Goal: Check status: Check status

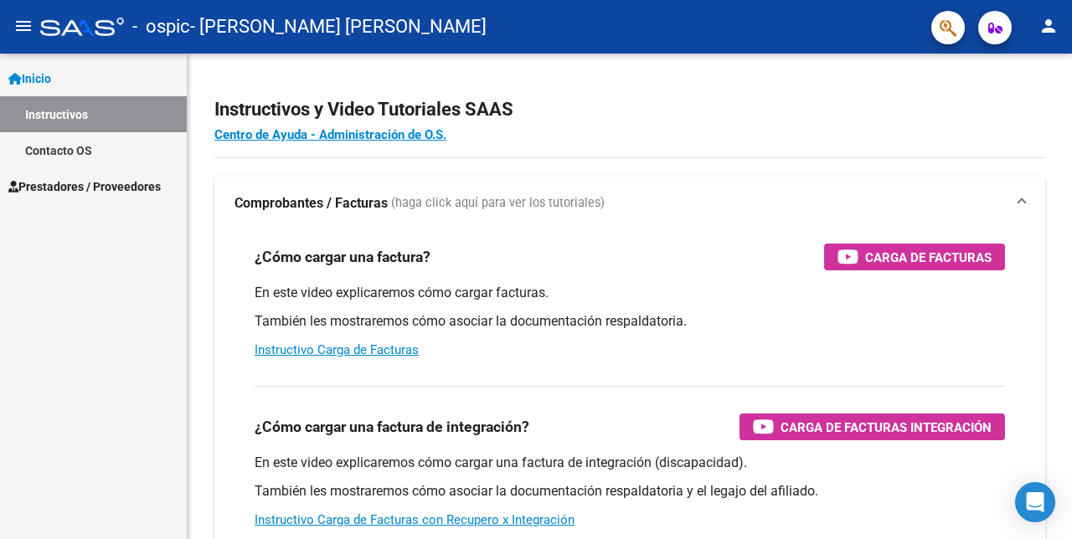
click at [22, 26] on mat-icon "menu" at bounding box center [23, 26] width 20 height 20
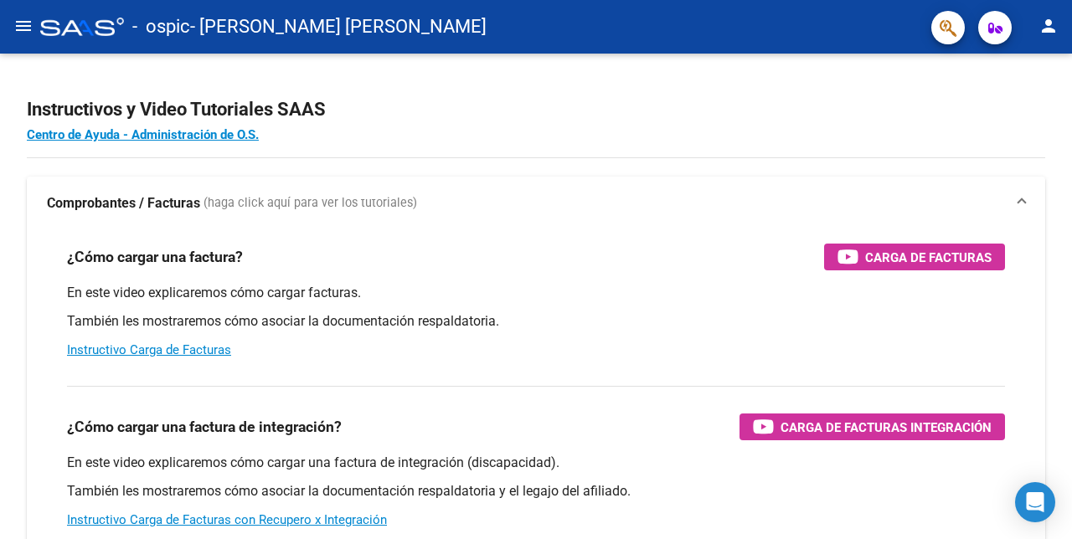
click at [22, 26] on mat-icon "menu" at bounding box center [23, 26] width 20 height 20
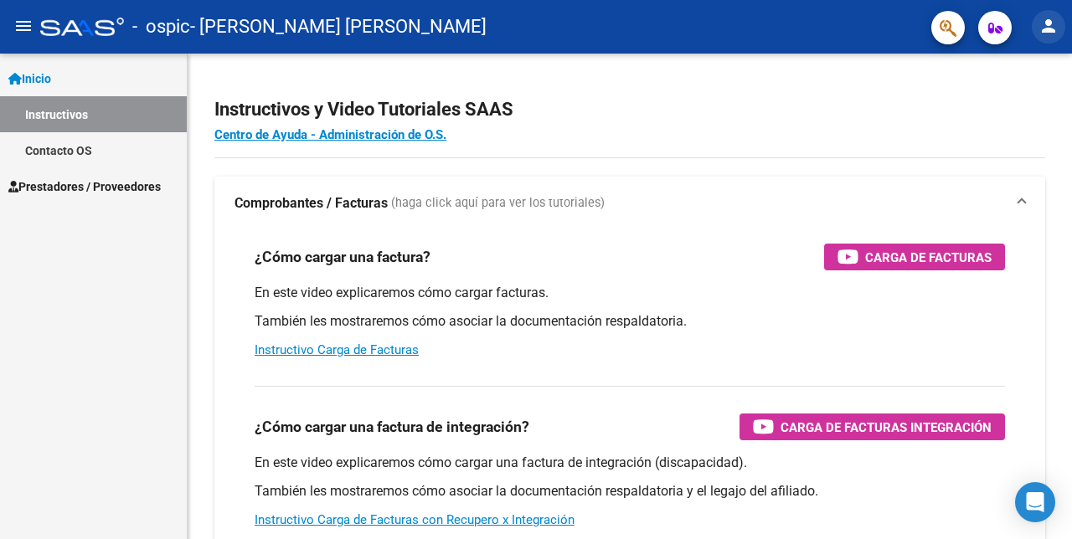
click at [1060, 28] on button "person" at bounding box center [1049, 27] width 34 height 34
click at [1060, 27] on div at bounding box center [536, 269] width 1072 height 539
click at [996, 24] on icon "button" at bounding box center [996, 28] width 14 height 13
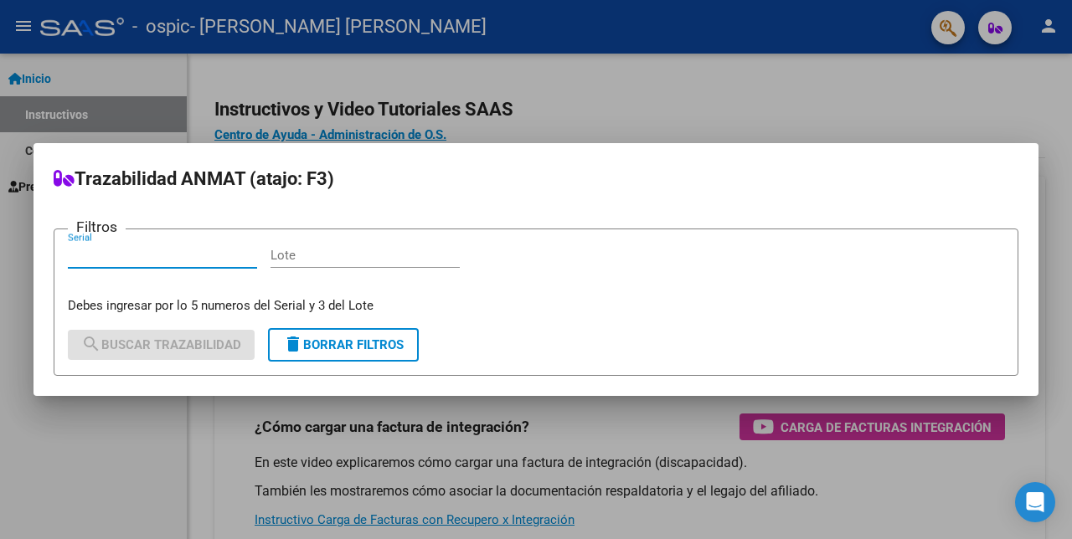
click at [684, 112] on div at bounding box center [536, 269] width 1072 height 539
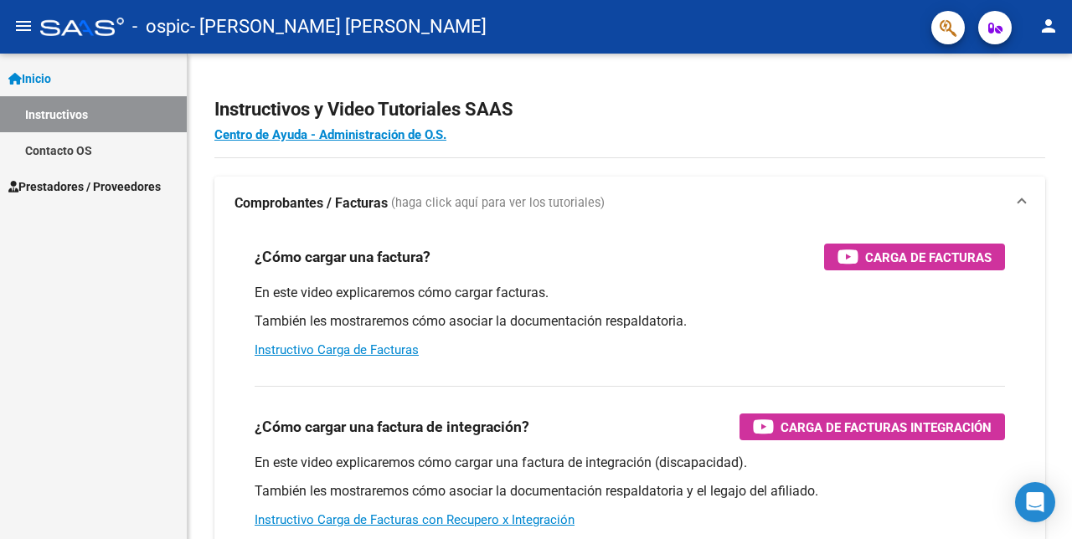
click at [100, 179] on span "Prestadores / Proveedores" at bounding box center [84, 187] width 152 height 18
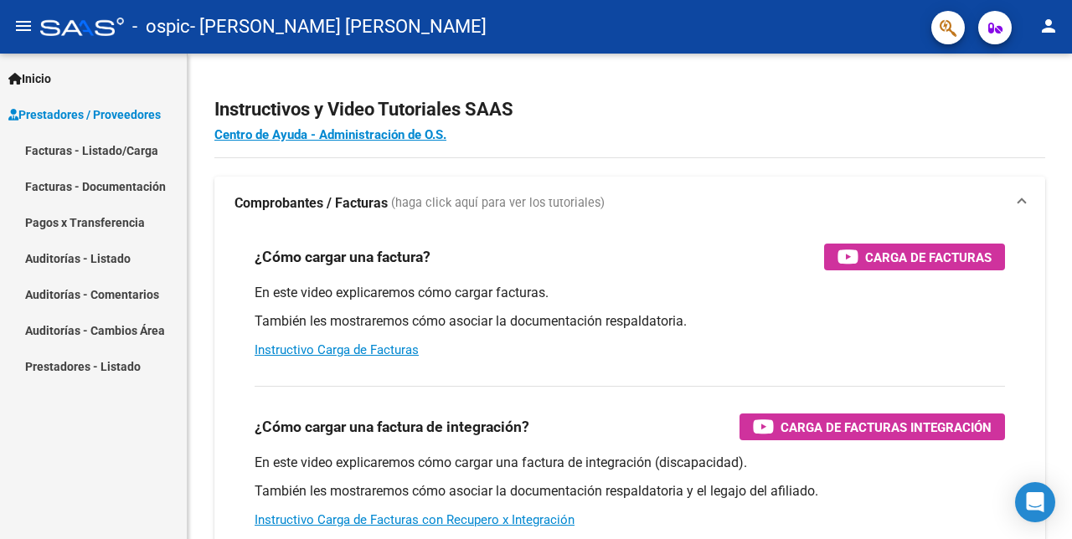
click at [101, 145] on link "Facturas - Listado/Carga" at bounding box center [93, 150] width 187 height 36
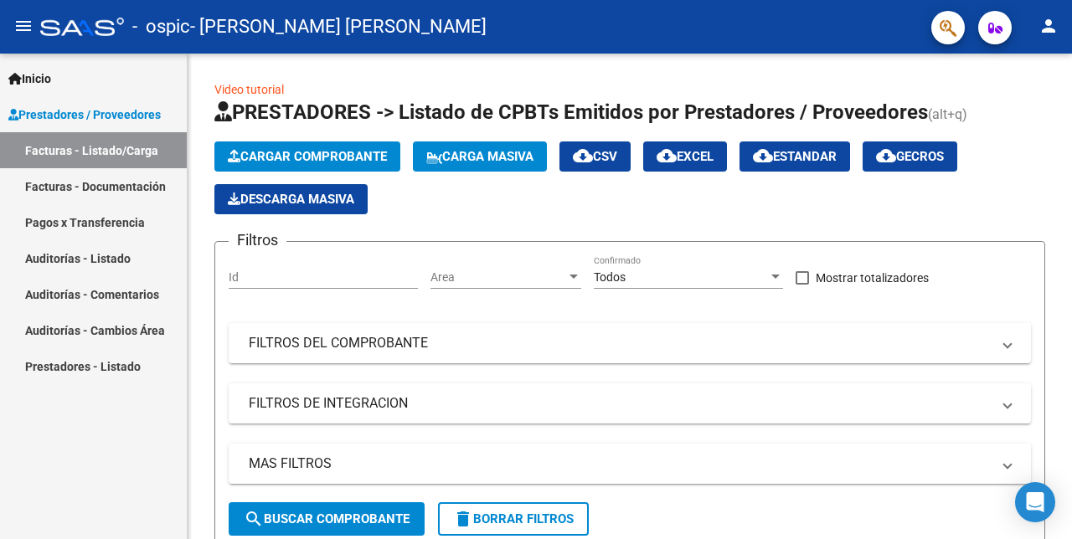
click at [101, 184] on link "Facturas - Documentación" at bounding box center [93, 186] width 187 height 36
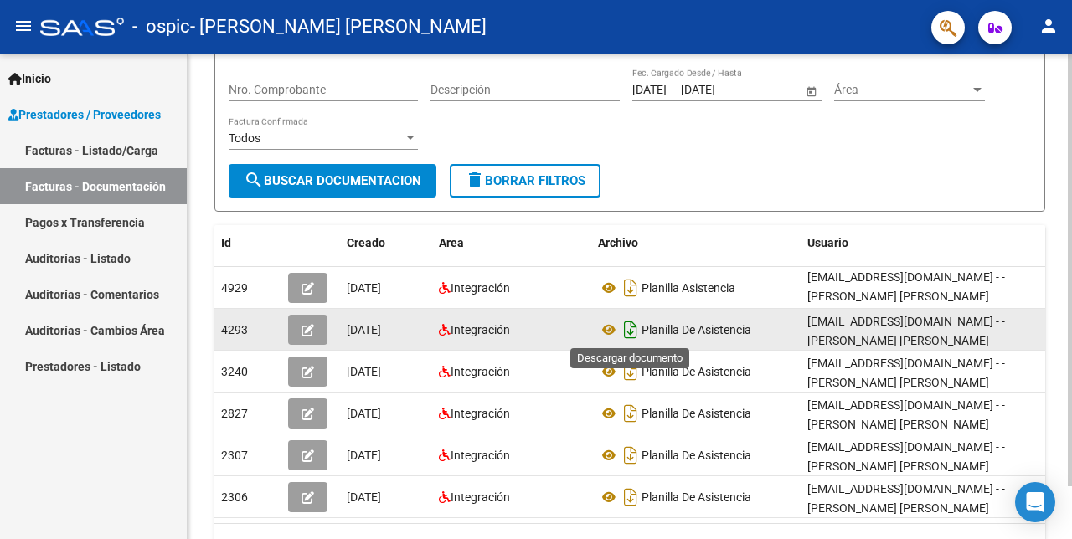
drag, startPoint x: 1034, startPoint y: 291, endPoint x: 635, endPoint y: 338, distance: 401.5
click at [636, 338] on datatable-scroller "4929 [DATE] Integración Planilla Asistencia [EMAIL_ADDRESS][DOMAIN_NAME] - - [P…" at bounding box center [629, 392] width 831 height 251
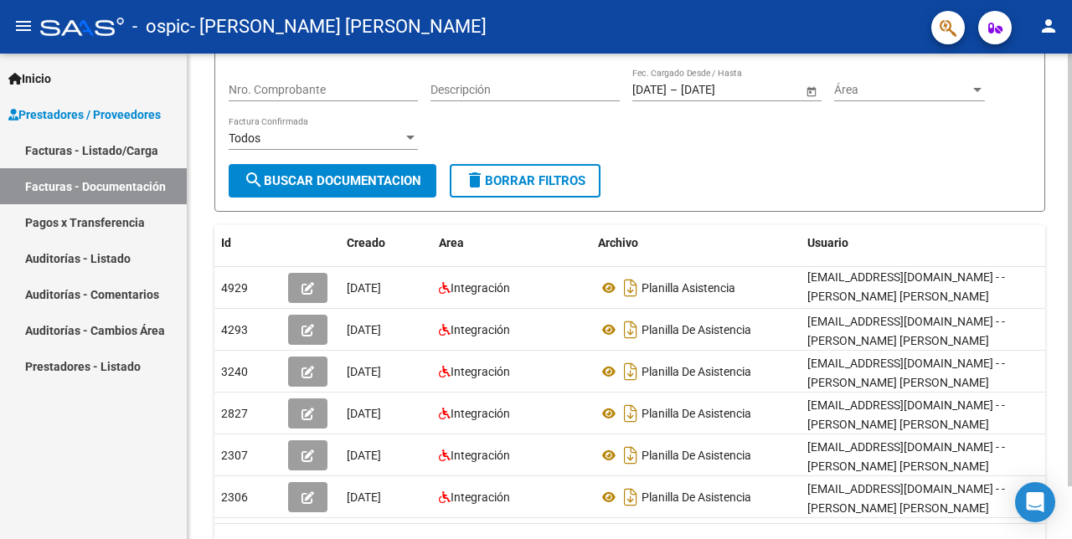
click at [802, 196] on form "Filtros Id CUIT / Razón Social Pto. Venta Nro. Comprobante Descripción [DATE] […" at bounding box center [629, 109] width 831 height 206
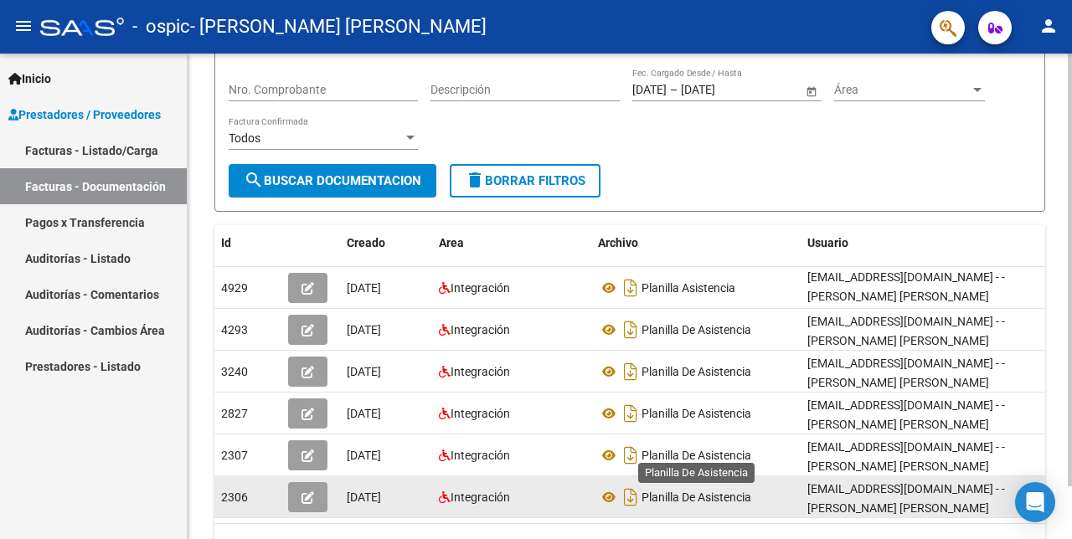
drag, startPoint x: 438, startPoint y: 523, endPoint x: 770, endPoint y: 503, distance: 332.3
click at [766, 503] on datatable-body "4929 [DATE] Integración Planilla Asistencia [EMAIL_ADDRESS][DOMAIN_NAME] - - [P…" at bounding box center [629, 395] width 831 height 256
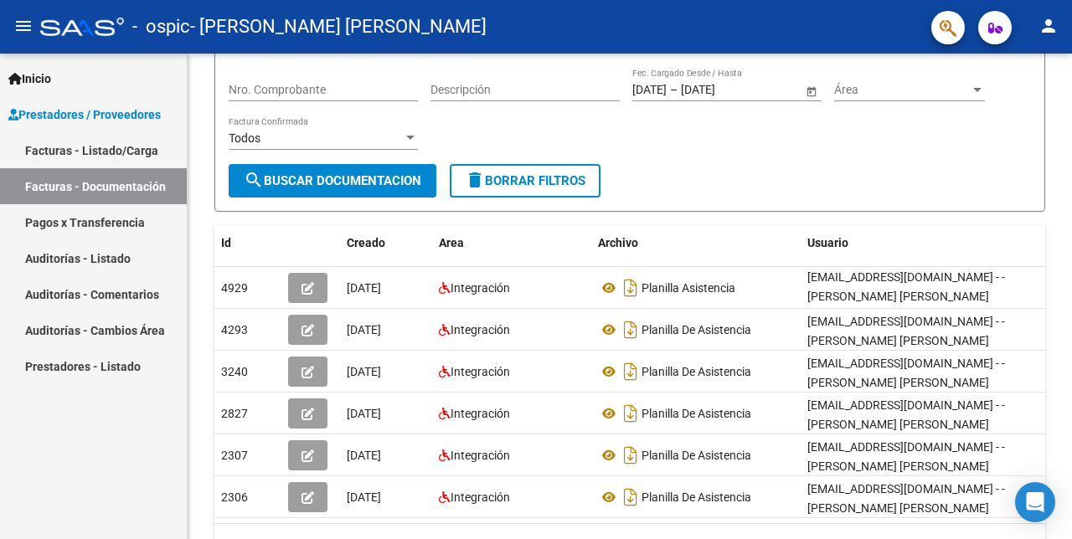
click at [80, 204] on link "Pagos x Transferencia" at bounding box center [93, 222] width 187 height 36
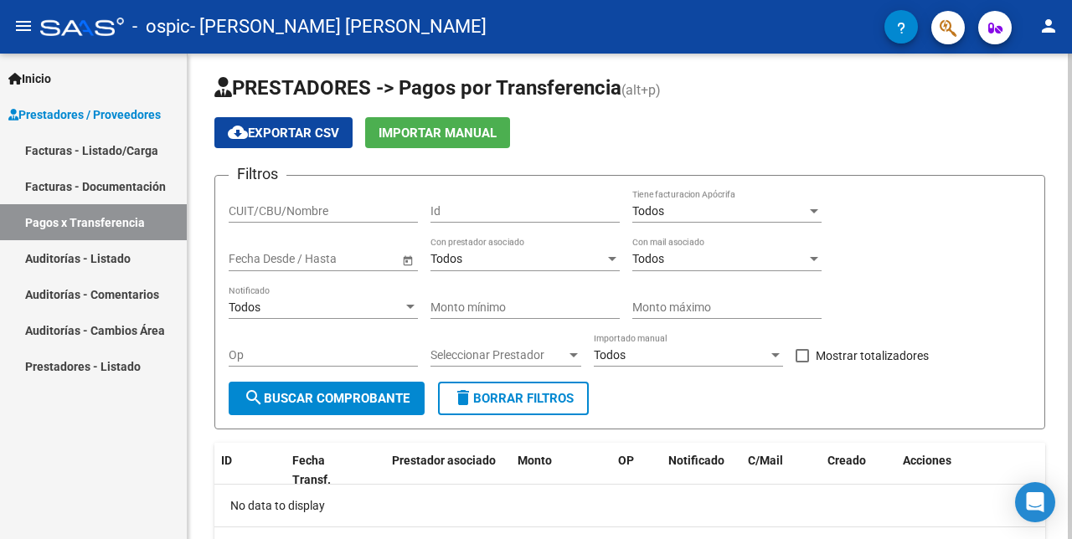
scroll to position [8, 0]
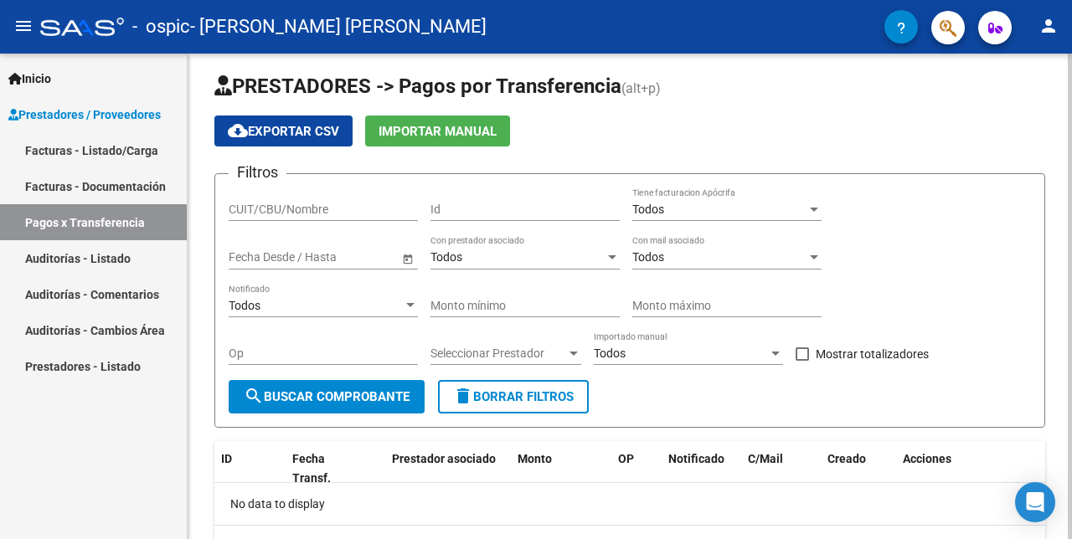
click at [308, 390] on span "search Buscar Comprobante" at bounding box center [327, 397] width 166 height 15
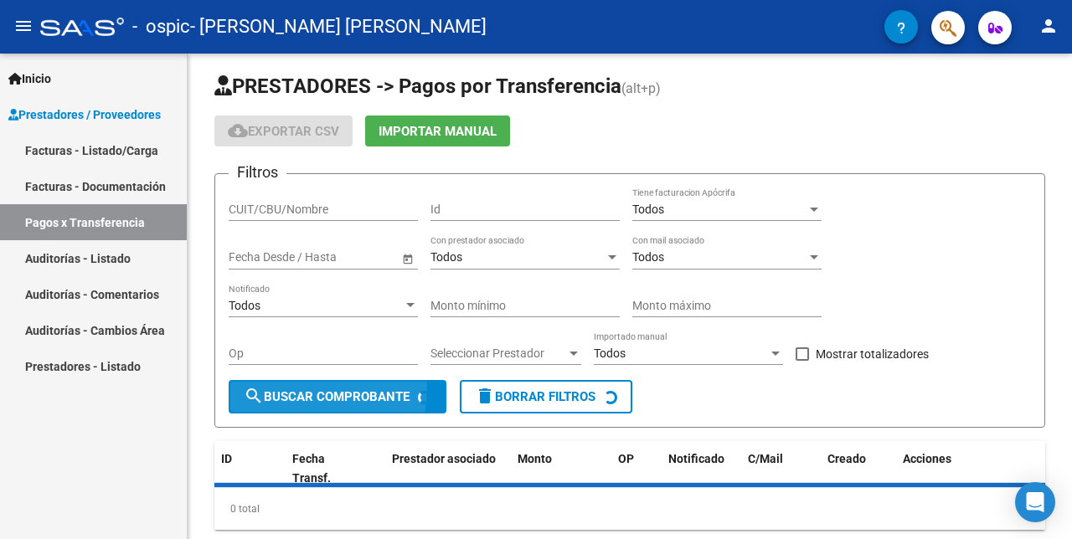
scroll to position [0, 0]
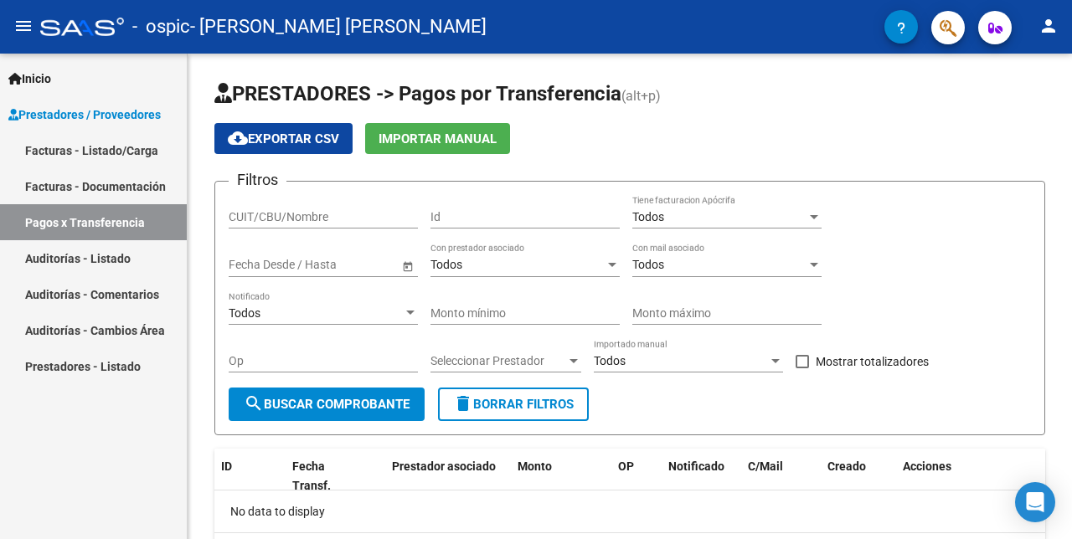
click at [139, 168] on link "Facturas - Documentación" at bounding box center [93, 186] width 187 height 36
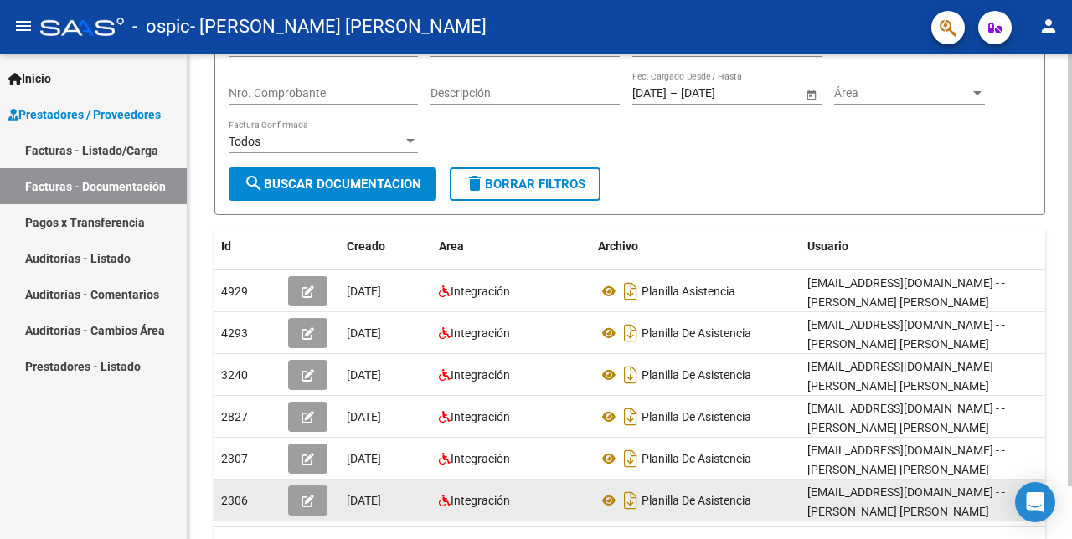
scroll to position [174, 0]
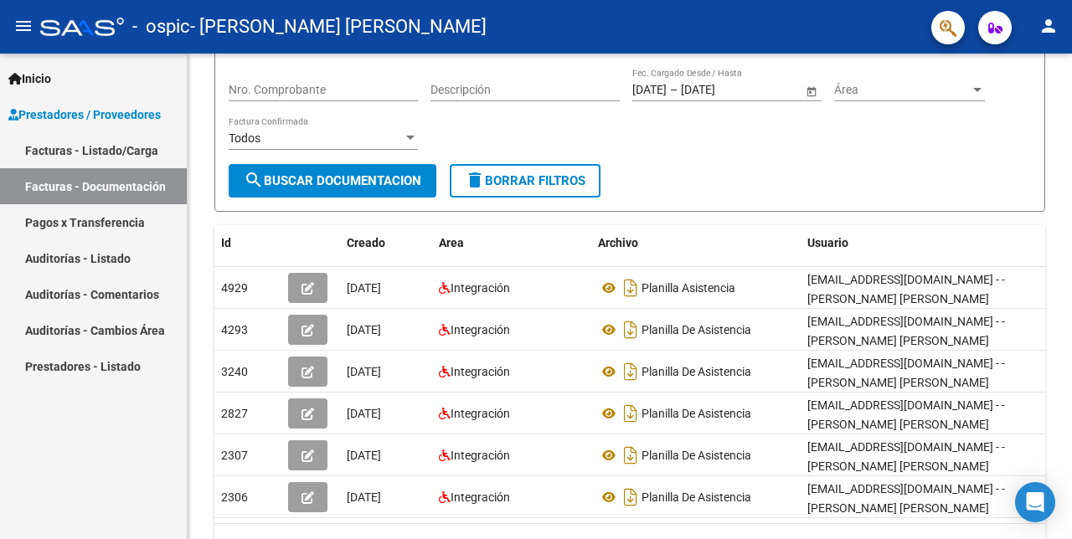
click at [68, 276] on link "Auditorías - Comentarios" at bounding box center [93, 294] width 187 height 36
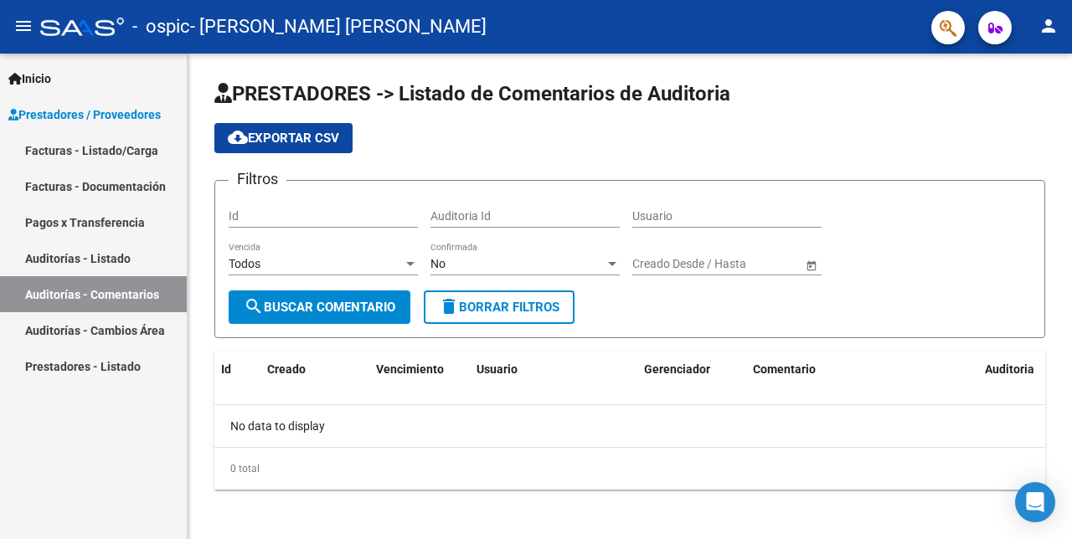
click at [85, 240] on link "Auditorías - Listado" at bounding box center [93, 258] width 187 height 36
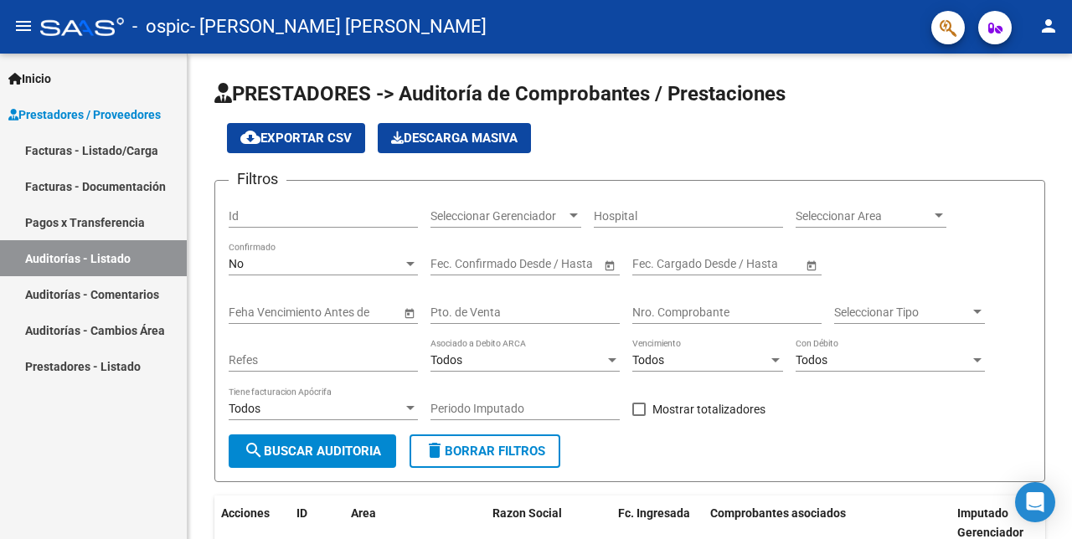
click at [122, 132] on link "Facturas - Listado/Carga" at bounding box center [93, 150] width 187 height 36
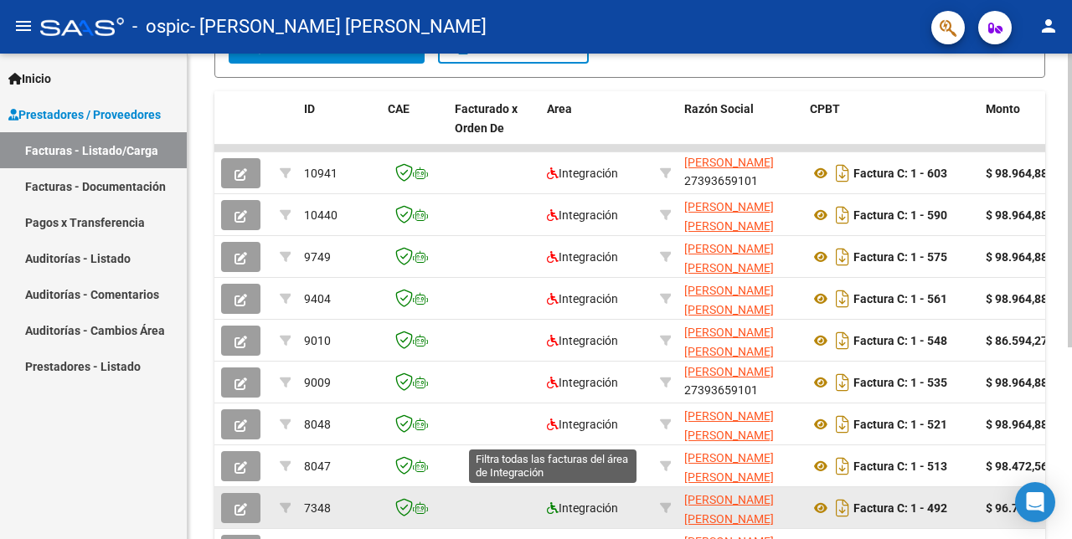
scroll to position [525, 0]
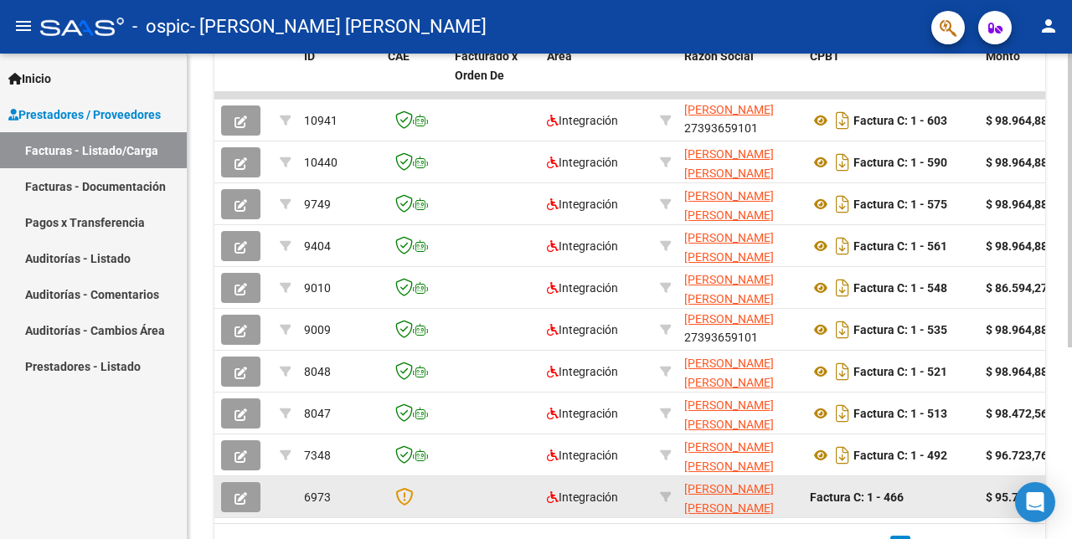
drag, startPoint x: 391, startPoint y: 525, endPoint x: 503, endPoint y: 511, distance: 112.3
click at [502, 511] on div "ID CAE Facturado x Orden De Area Razón Social CPBT Monto Fecha Cpbt Días desde …" at bounding box center [629, 303] width 831 height 528
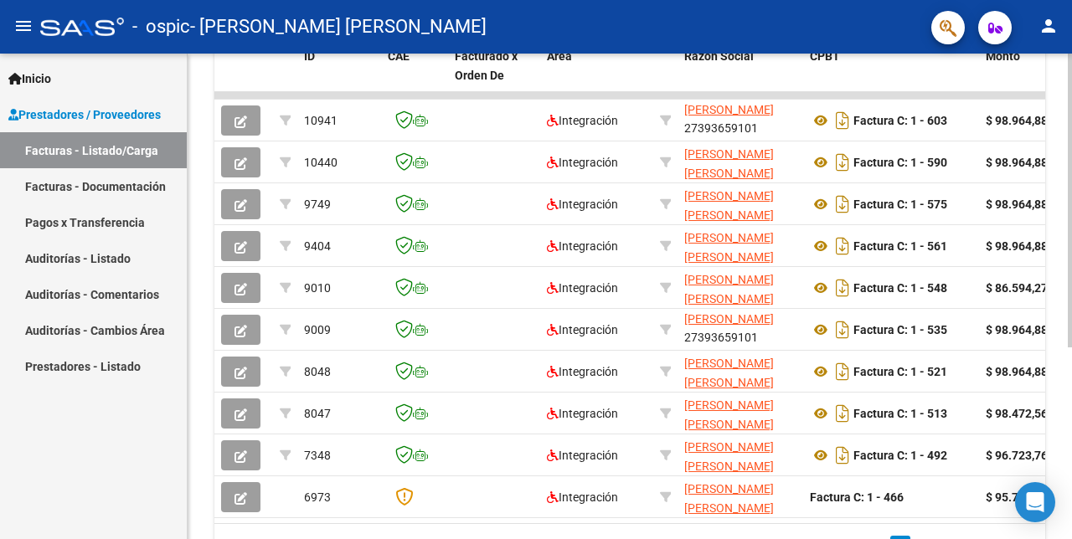
click at [488, 524] on div "21 total 1 2 3" at bounding box center [629, 545] width 831 height 42
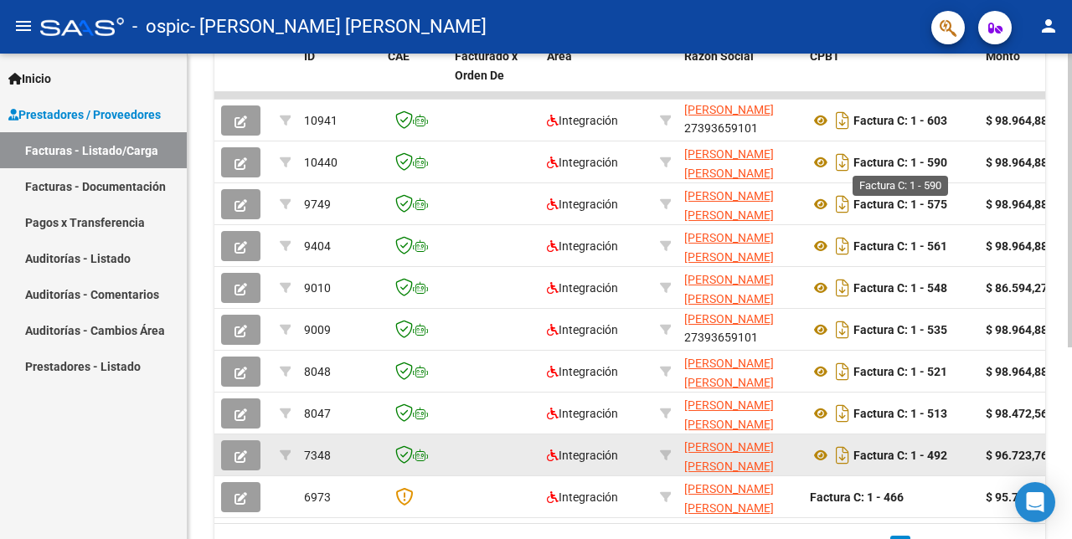
scroll to position [0, 0]
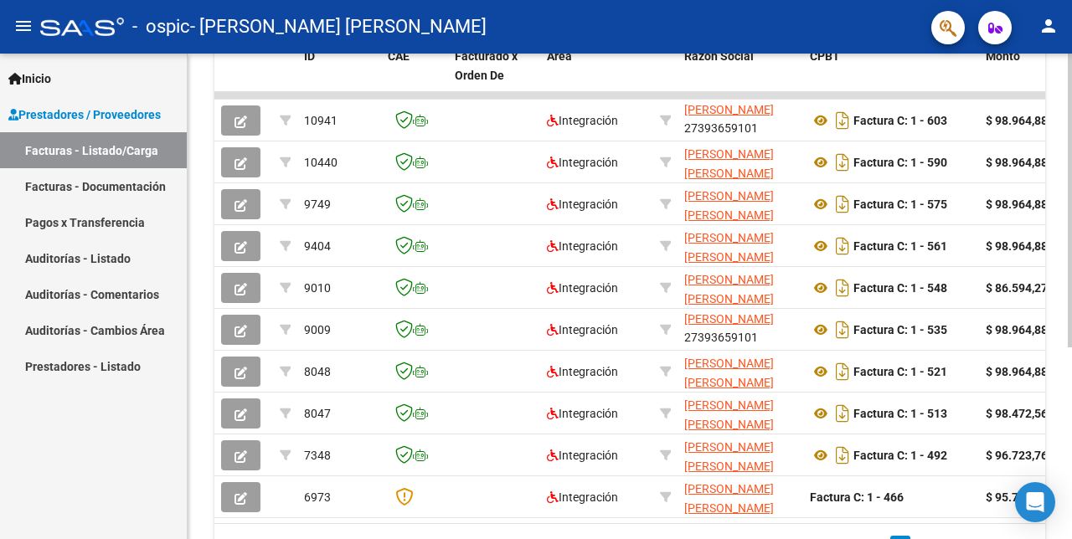
drag, startPoint x: 964, startPoint y: 515, endPoint x: 641, endPoint y: 529, distance: 323.6
click at [644, 529] on div "ID CAE Facturado x Orden De Area Razón Social CPBT Monto Fecha Cpbt Días desde …" at bounding box center [629, 303] width 831 height 528
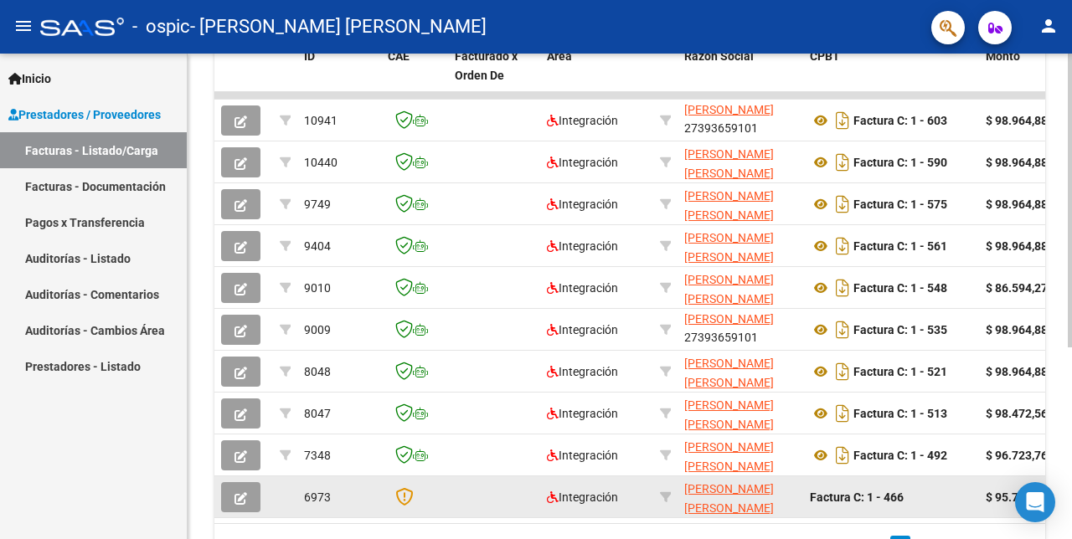
click at [259, 485] on button "button" at bounding box center [240, 498] width 39 height 30
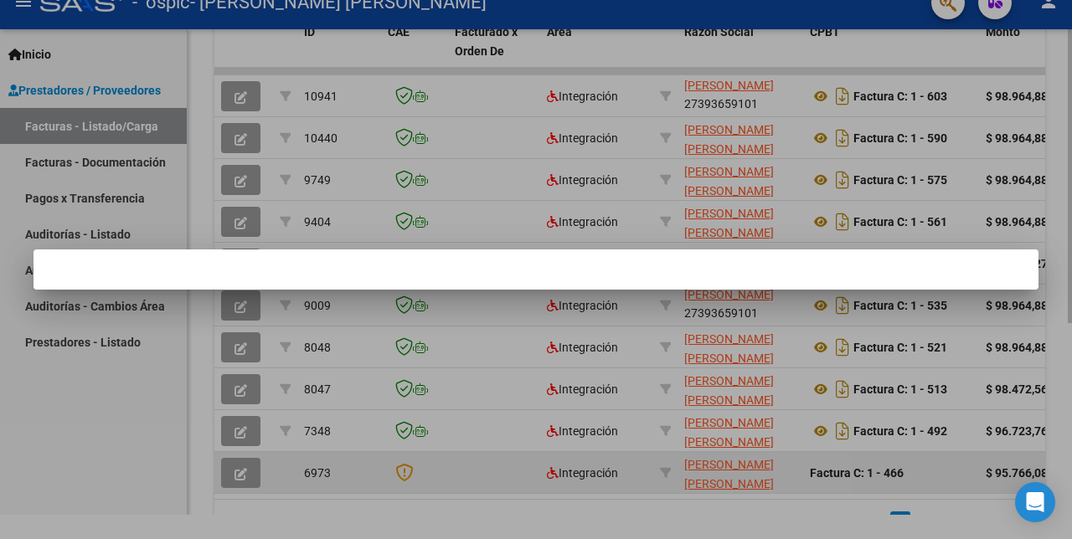
scroll to position [0, 0]
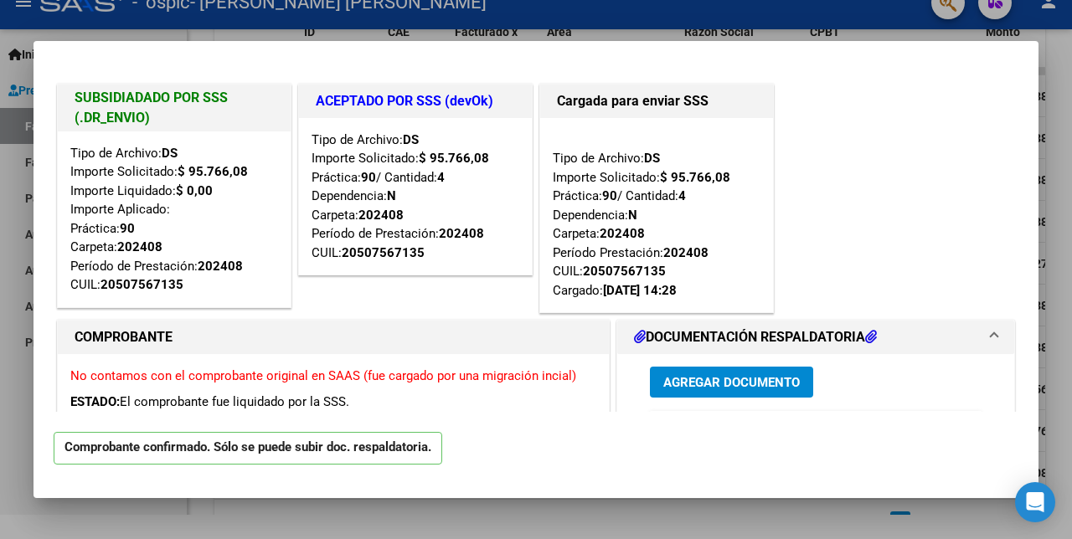
click at [0, 528] on div at bounding box center [536, 269] width 1072 height 539
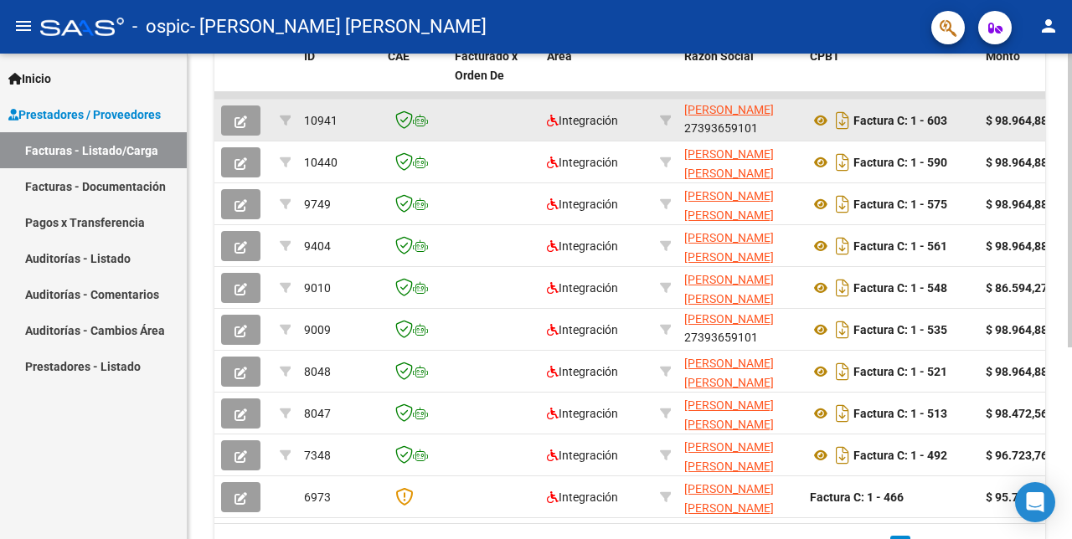
scroll to position [525, 0]
click at [345, 111] on div "10941" at bounding box center [339, 120] width 70 height 19
click at [515, 111] on datatable-body-cell at bounding box center [494, 120] width 92 height 41
click at [343, 111] on div "10941" at bounding box center [339, 120] width 70 height 19
click at [414, 114] on span at bounding box center [408, 120] width 40 height 13
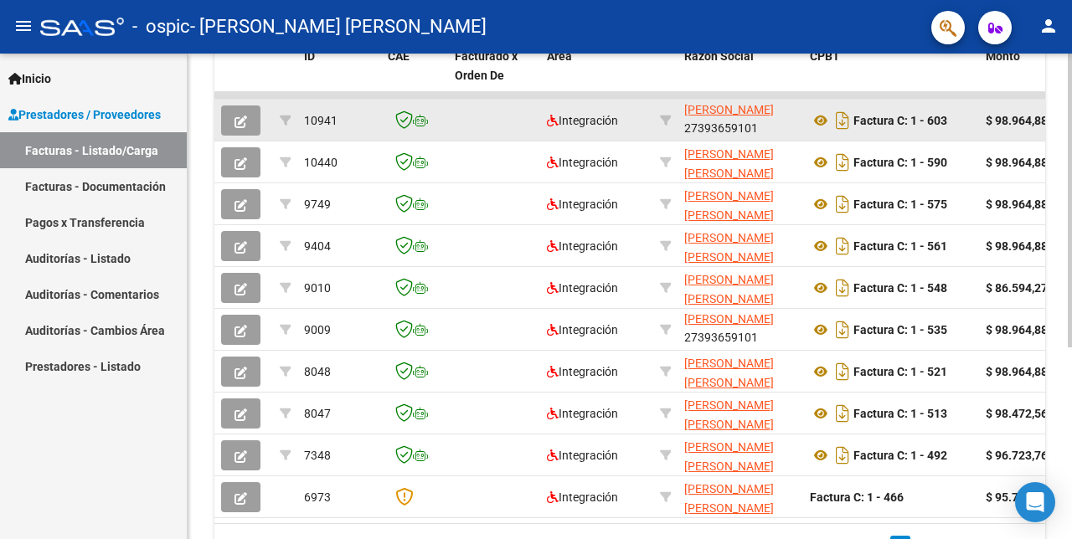
click at [404, 111] on icon at bounding box center [404, 120] width 18 height 18
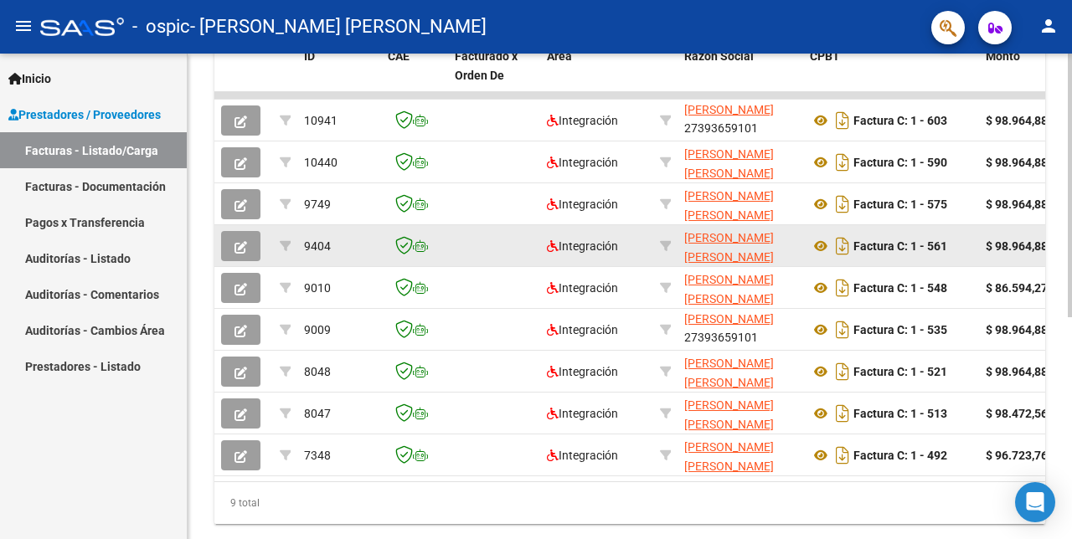
scroll to position [483, 0]
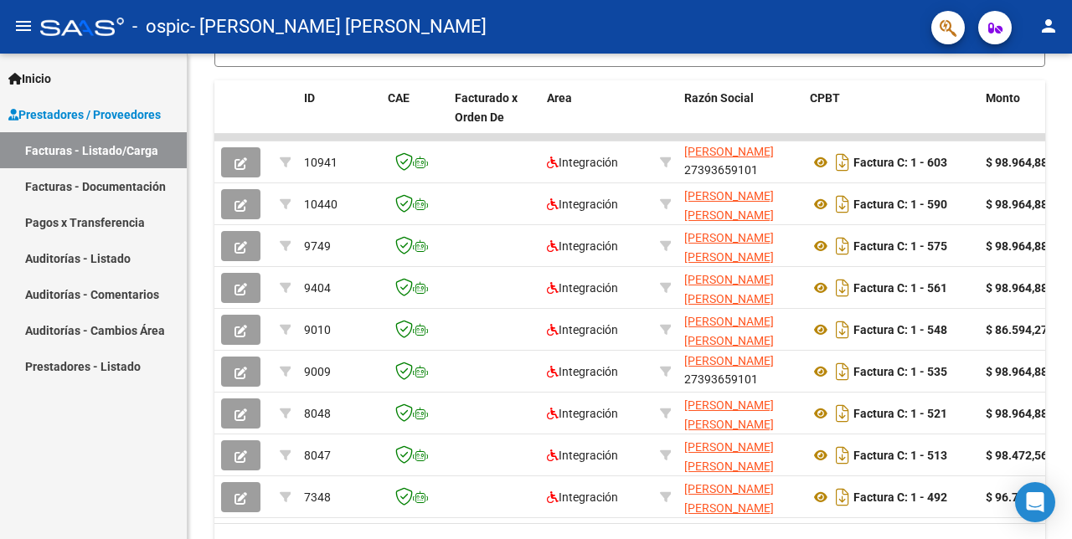
click at [127, 450] on div "Inicio Instructivos Contacto OS Prestadores / Proveedores Facturas - Listado/Ca…" at bounding box center [93, 297] width 187 height 486
